Goal: Book appointment/travel/reservation

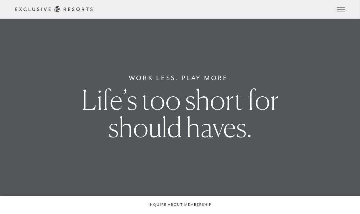
click at [345, 10] on button "Open navigation" at bounding box center [341, 9] width 8 height 4
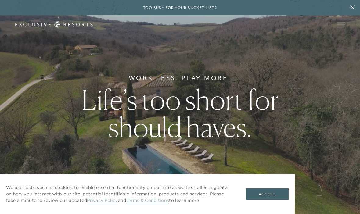
click at [269, 187] on div "We use tools, such as cookies, to enable essential functionality on our site as…" at bounding box center [147, 194] width 295 height 40
click at [271, 196] on button "Accept" at bounding box center [267, 195] width 43 height 12
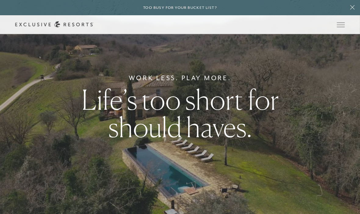
click at [339, 27] on button "Open navigation" at bounding box center [341, 25] width 8 height 4
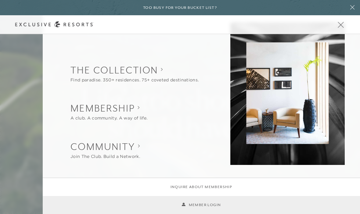
click at [160, 71] on collection "The Collection" at bounding box center [135, 70] width 128 height 13
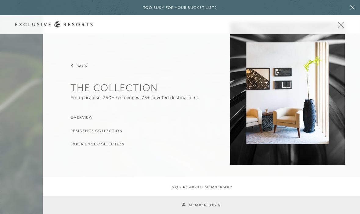
click at [119, 131] on h3 "Residence Collection" at bounding box center [97, 131] width 52 height 6
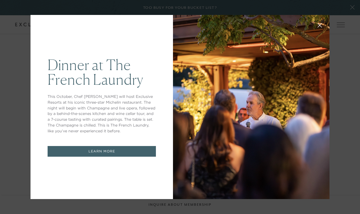
scroll to position [309, 0]
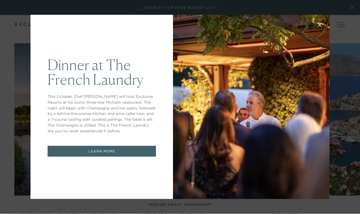
click at [318, 28] on icon at bounding box center [320, 25] width 5 height 5
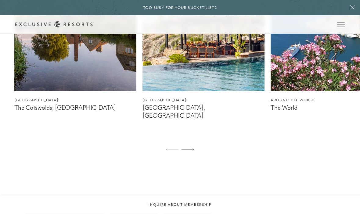
scroll to position [412, 0]
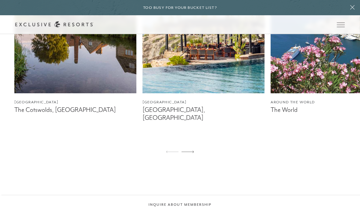
click at [183, 122] on figcaption "[GEOGRAPHIC_DATA], [GEOGRAPHIC_DATA]" at bounding box center [204, 113] width 122 height 15
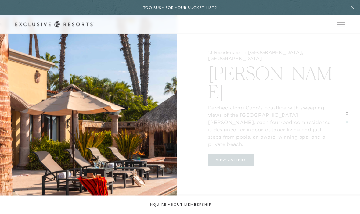
scroll to position [746, 0]
click at [292, 117] on div "13 Residences In [GEOGRAPHIC_DATA], [GEOGRAPHIC_DATA][PERSON_NAME] Perched alon…" at bounding box center [271, 118] width 177 height 214
click at [342, 118] on div "13 Residences In [GEOGRAPHIC_DATA], [GEOGRAPHIC_DATA][PERSON_NAME] Perched alon…" at bounding box center [271, 118] width 177 height 214
click at [352, 121] on div "13 Residences In [GEOGRAPHIC_DATA], [GEOGRAPHIC_DATA][PERSON_NAME] Perched alon…" at bounding box center [271, 118] width 177 height 214
click at [264, 155] on div "13 Residences In [GEOGRAPHIC_DATA], [GEOGRAPHIC_DATA][PERSON_NAME] Perched alon…" at bounding box center [271, 118] width 177 height 214
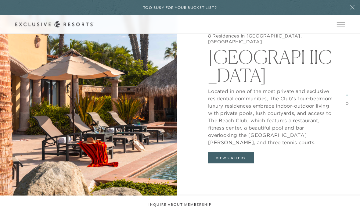
scroll to position [1011, 0]
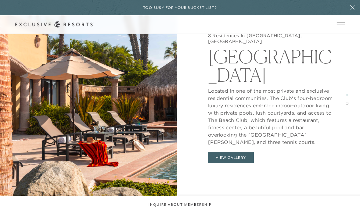
click at [353, 5] on button at bounding box center [352, 7] width 15 height 15
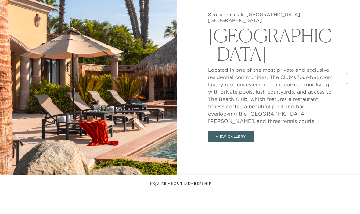
scroll to position [1032, 0]
